Goal: Task Accomplishment & Management: Complete application form

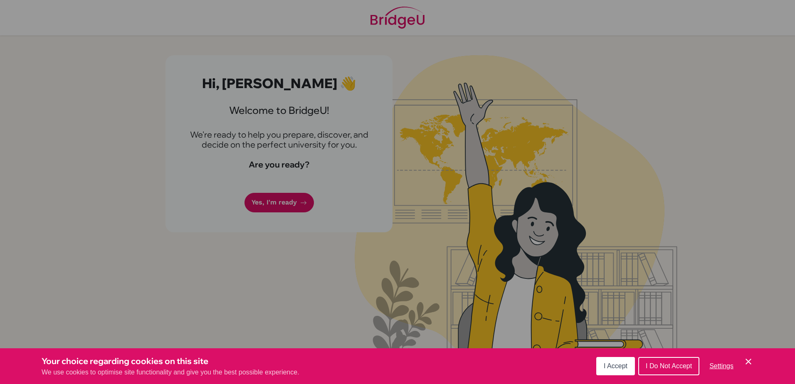
click at [665, 362] on button "I Do Not Accept" at bounding box center [668, 366] width 61 height 18
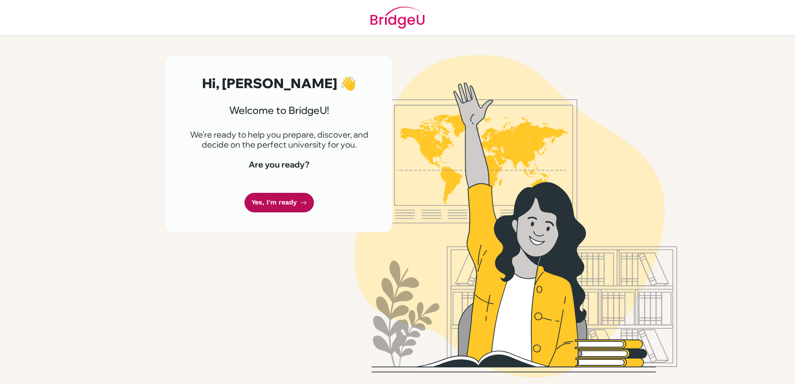
click at [268, 207] on link "Yes, I'm ready" at bounding box center [279, 203] width 69 height 20
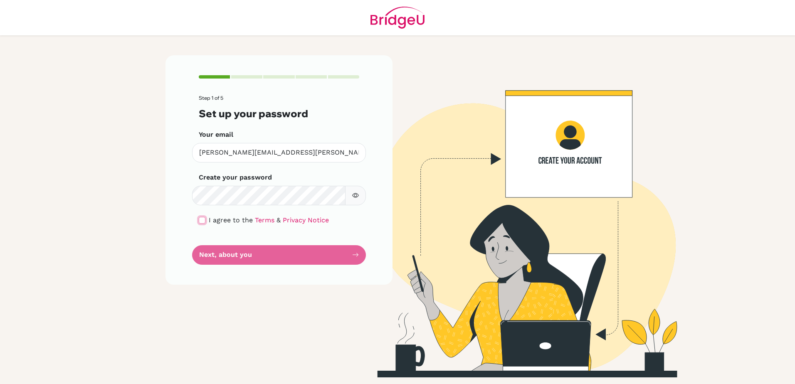
click at [201, 218] on input "checkbox" at bounding box center [202, 220] width 7 height 7
checkbox input "true"
click at [223, 257] on button "Next, about you" at bounding box center [279, 255] width 174 height 20
